Goal: Transaction & Acquisition: Book appointment/travel/reservation

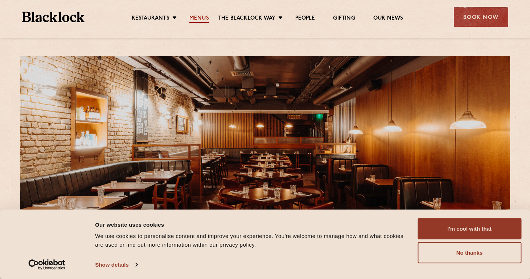
click at [200, 16] on link "Menus" at bounding box center [199, 19] width 20 height 8
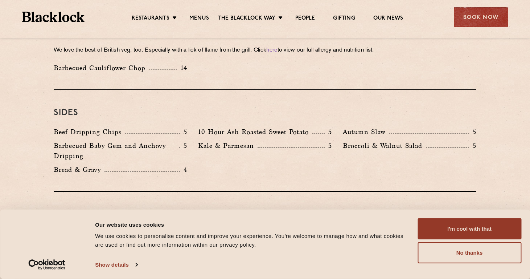
scroll to position [1059, 0]
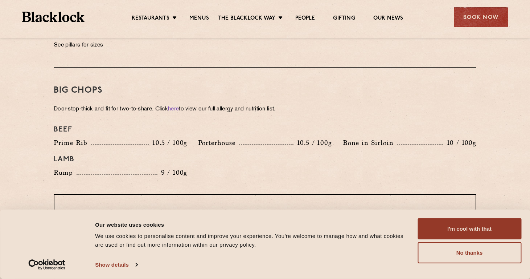
scroll to position [780, 0]
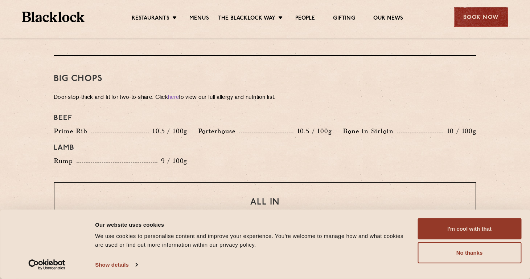
click at [492, 12] on div "Book Now" at bounding box center [481, 17] width 54 height 20
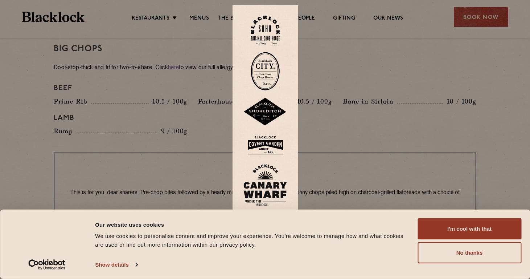
scroll to position [822, 0]
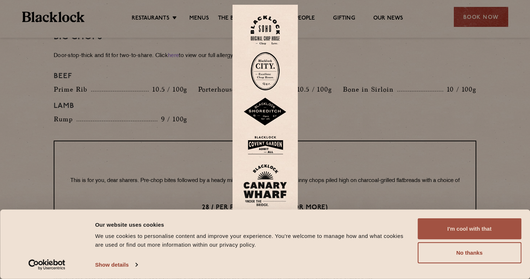
click at [447, 230] on button "I'm cool with that" at bounding box center [470, 228] width 104 height 21
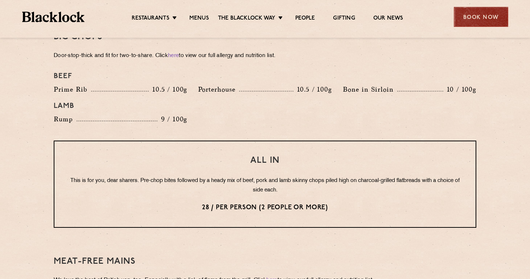
click at [479, 12] on div "Book Now" at bounding box center [481, 17] width 54 height 20
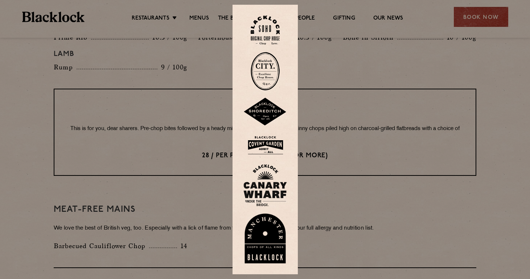
scroll to position [898, 0]
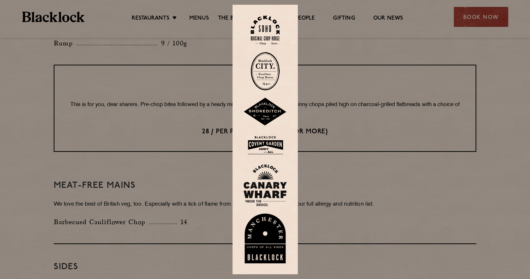
click at [269, 144] on img at bounding box center [266, 145] width 44 height 24
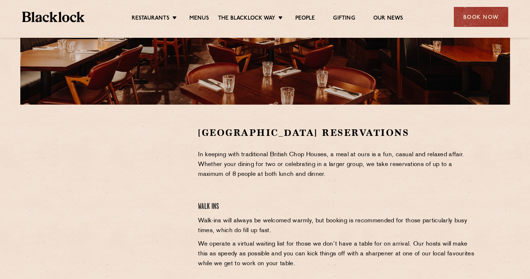
scroll to position [157, 0]
click at [485, 9] on div "Book Now" at bounding box center [481, 17] width 54 height 20
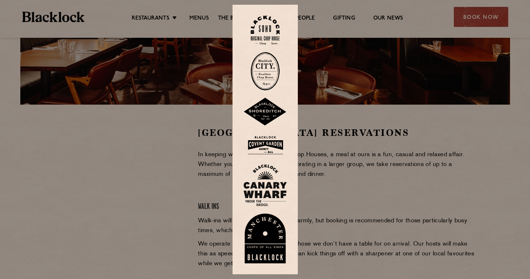
click at [258, 142] on img at bounding box center [266, 145] width 44 height 24
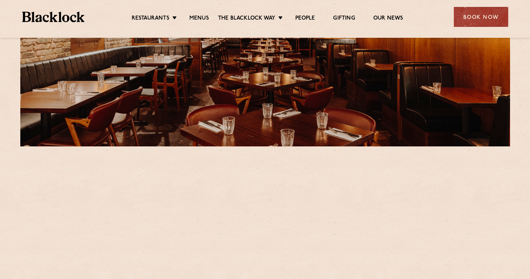
scroll to position [189, 0]
